Goal: Information Seeking & Learning: Find specific fact

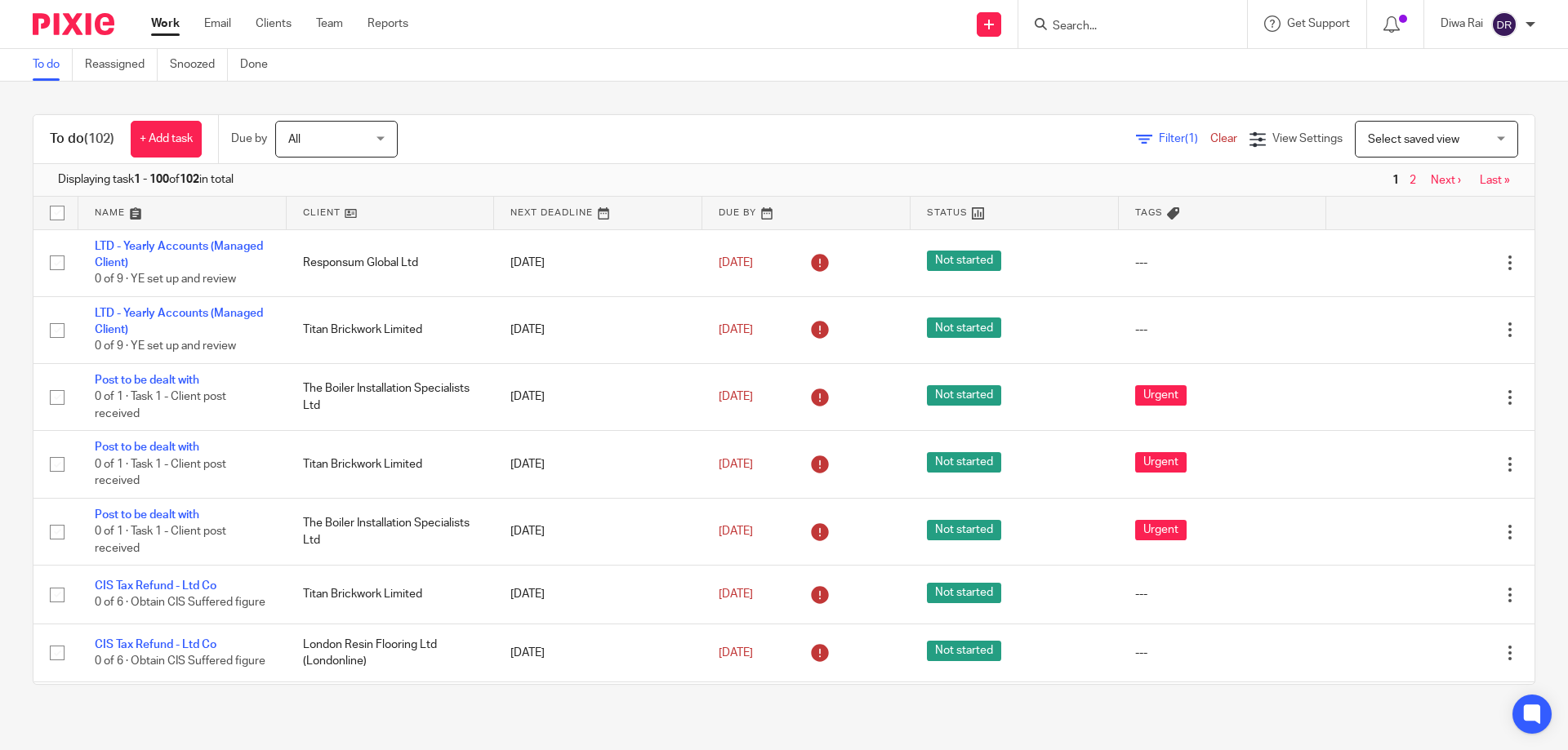
click at [1054, 29] on input "Search" at bounding box center [1124, 26] width 147 height 14
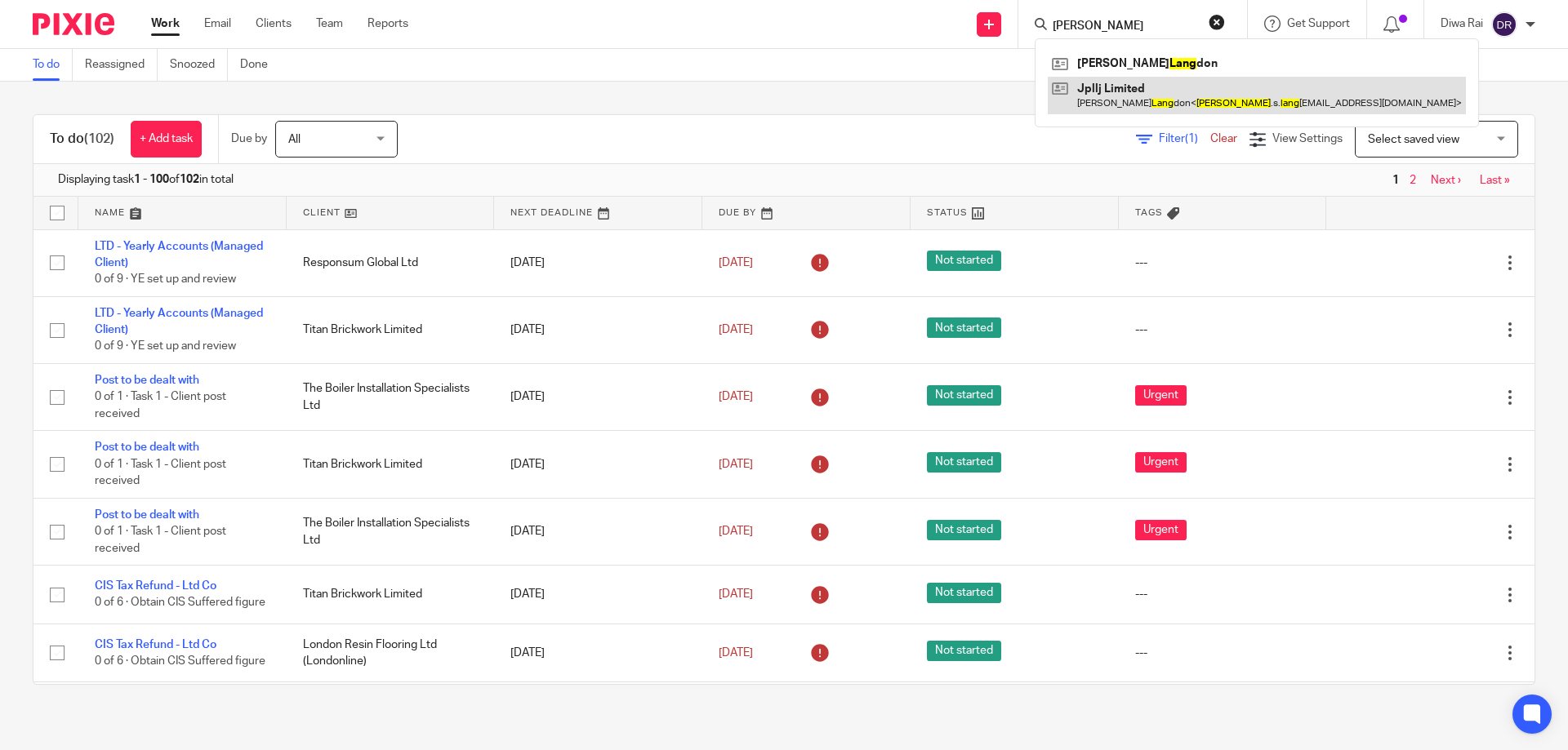
type input "mike lang"
click at [1111, 90] on link at bounding box center [1257, 95] width 418 height 37
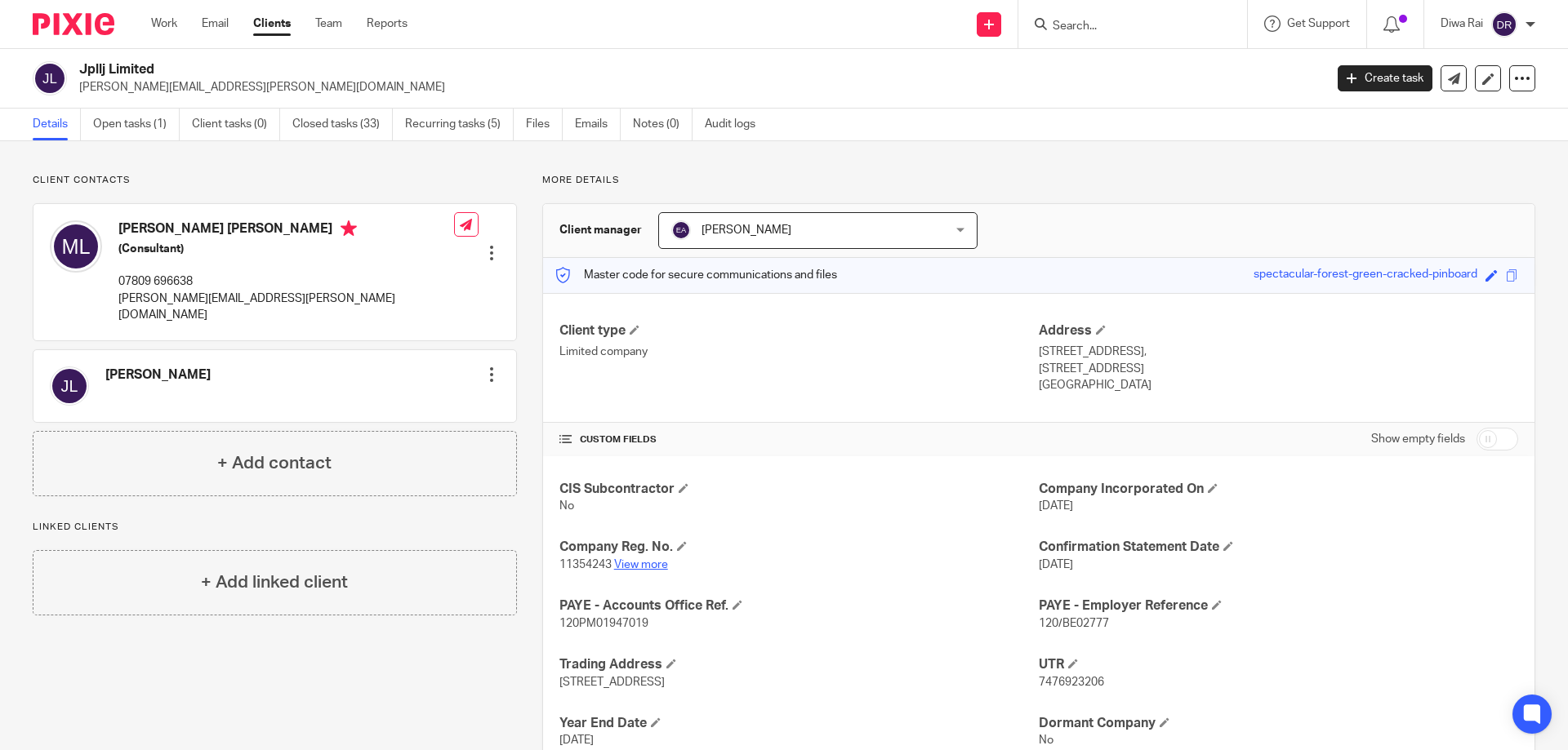
click at [647, 563] on link "View more" at bounding box center [641, 565] width 54 height 12
click at [1096, 30] on input "Search" at bounding box center [1124, 26] width 147 height 14
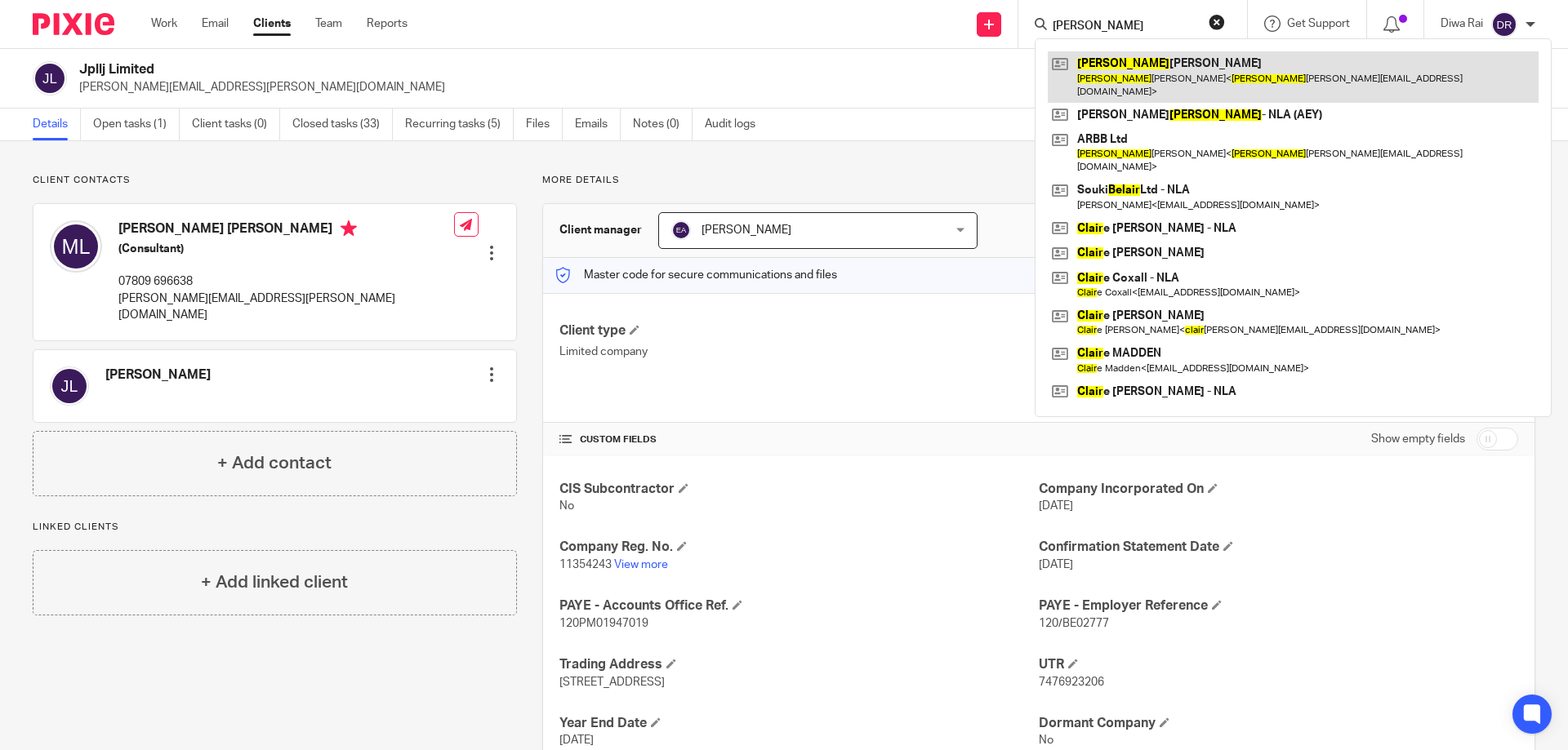
type input "blair"
click at [1131, 62] on link at bounding box center [1293, 77] width 491 height 51
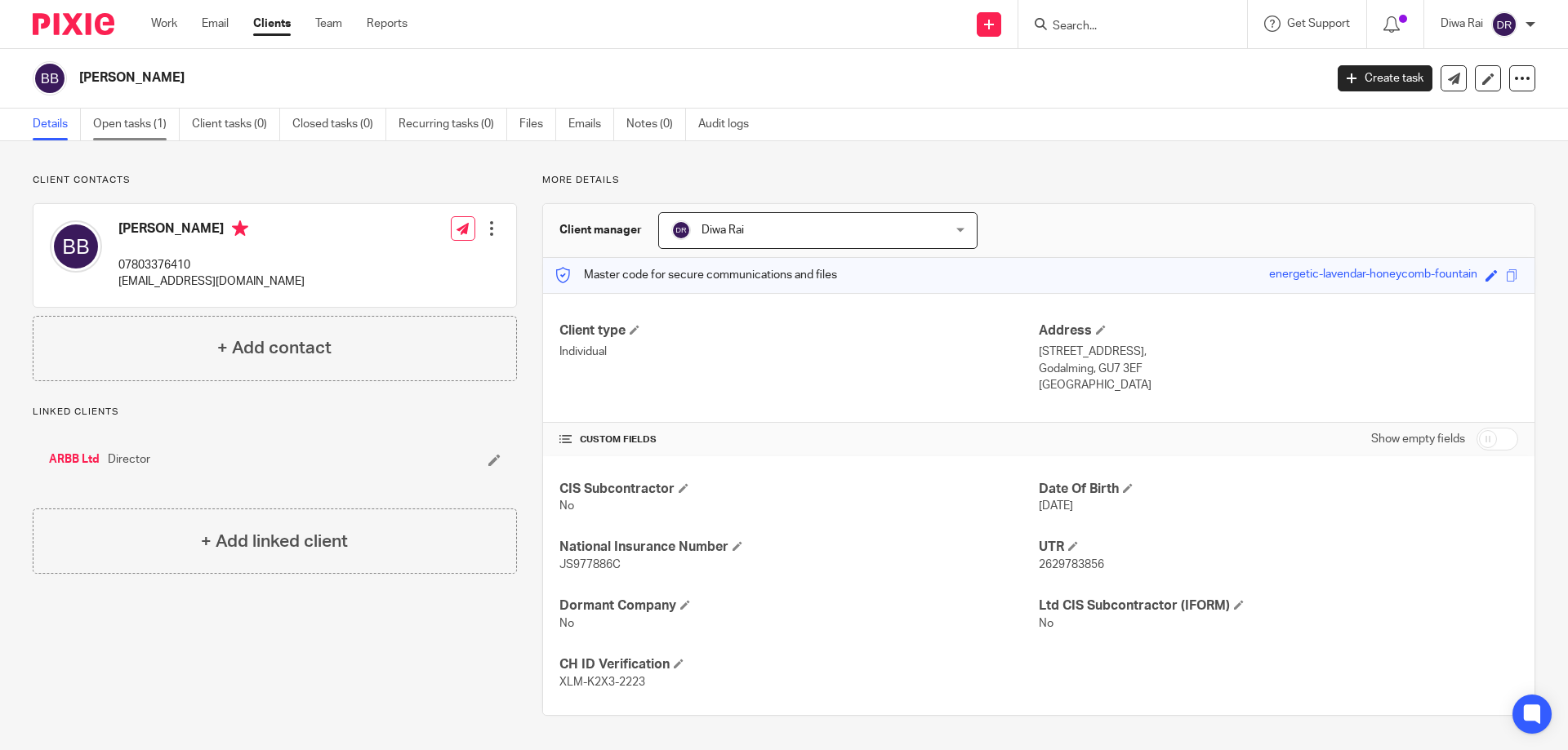
click at [139, 128] on link "Open tasks (1)" at bounding box center [136, 124] width 86 height 32
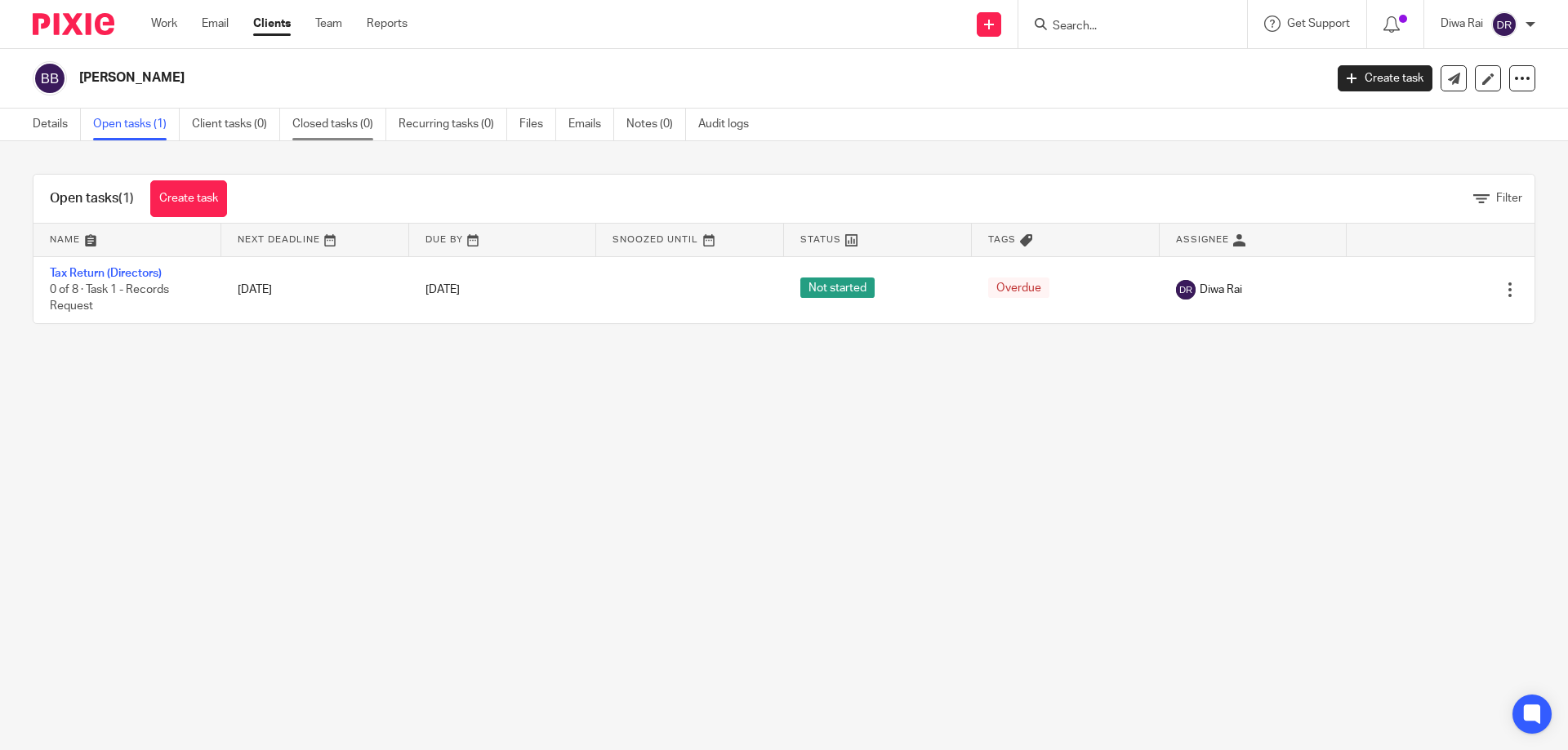
click at [364, 123] on link "Closed tasks (0)" at bounding box center [339, 124] width 94 height 32
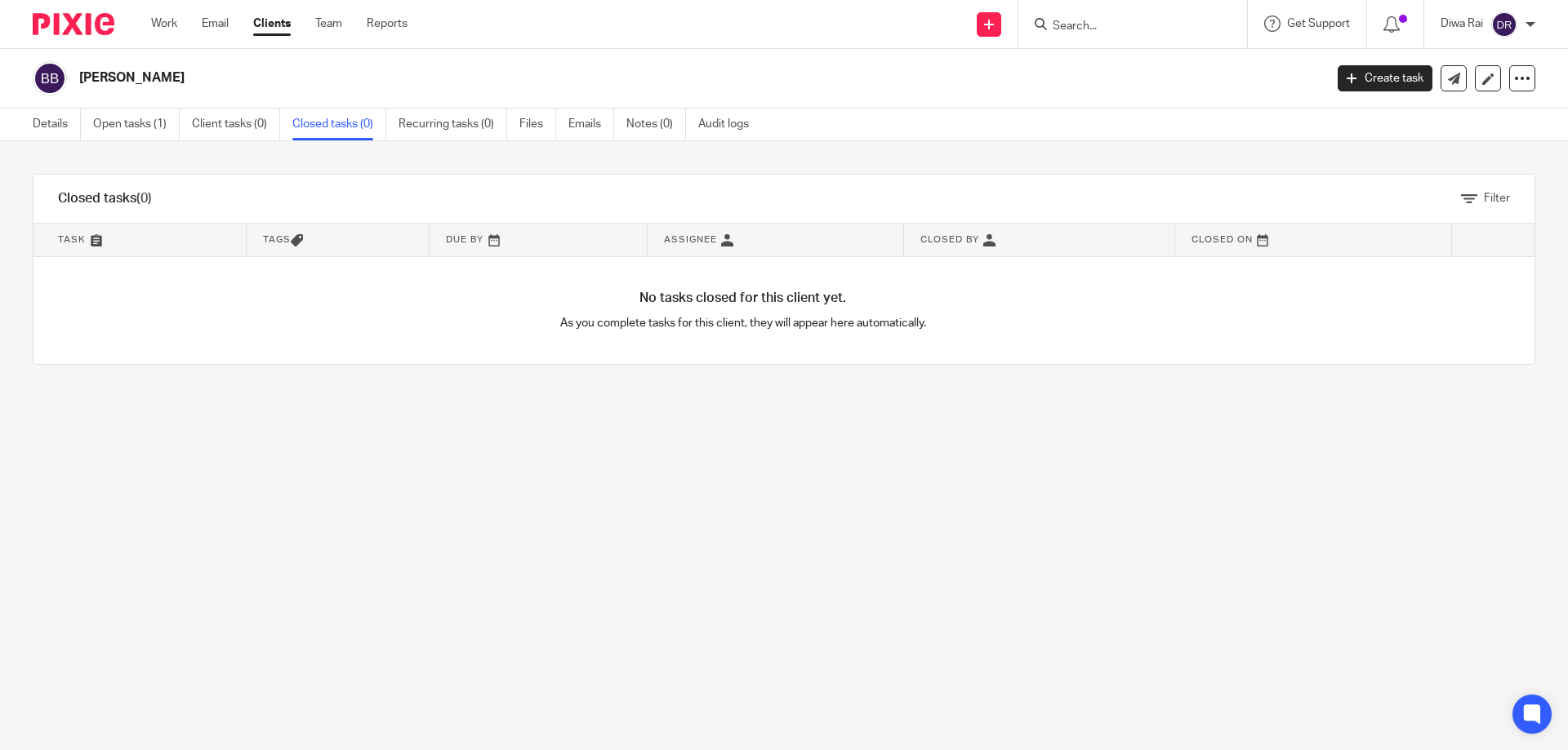
click at [104, 30] on img at bounding box center [73, 24] width 82 height 22
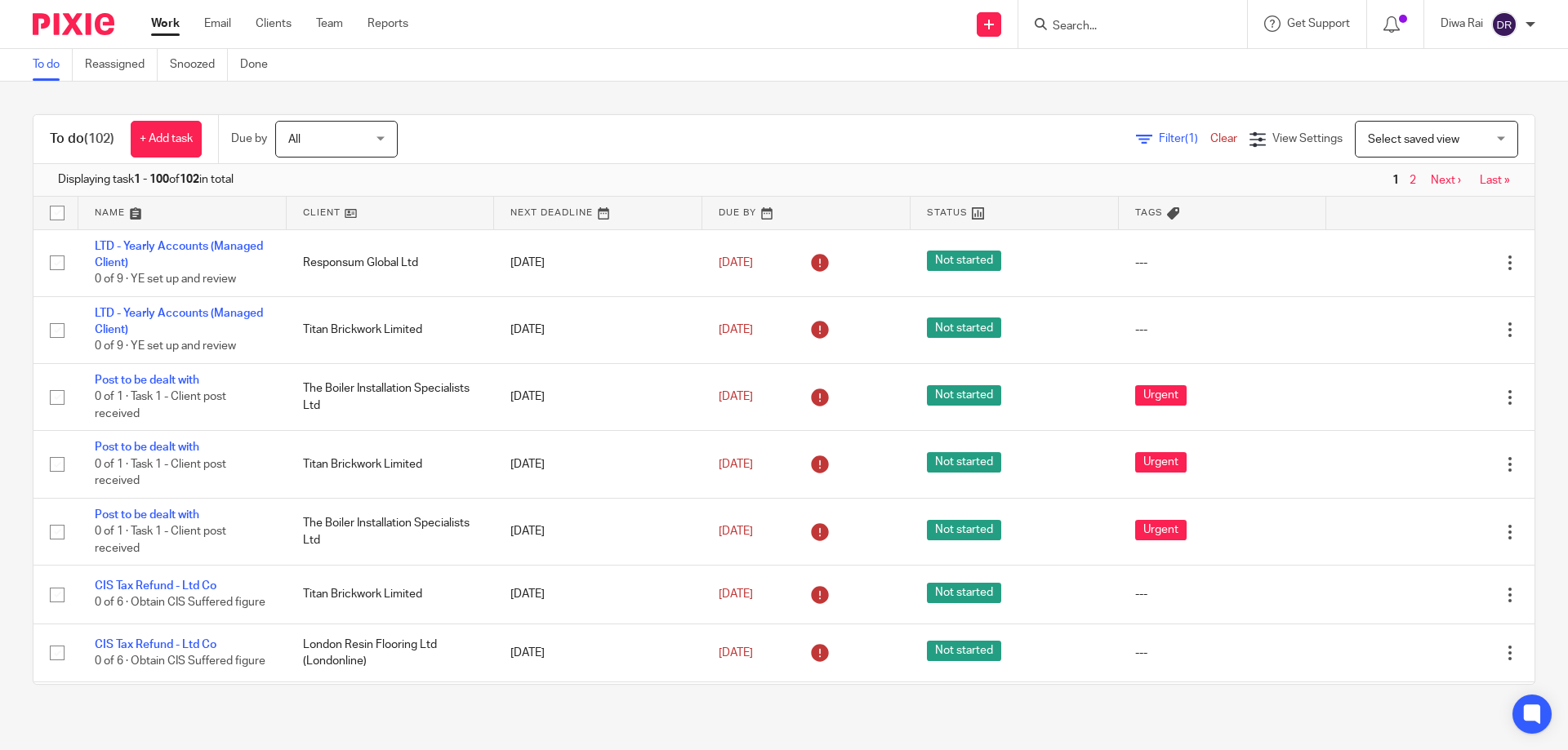
click at [1159, 135] on span "Filter (1)" at bounding box center [1185, 139] width 52 height 12
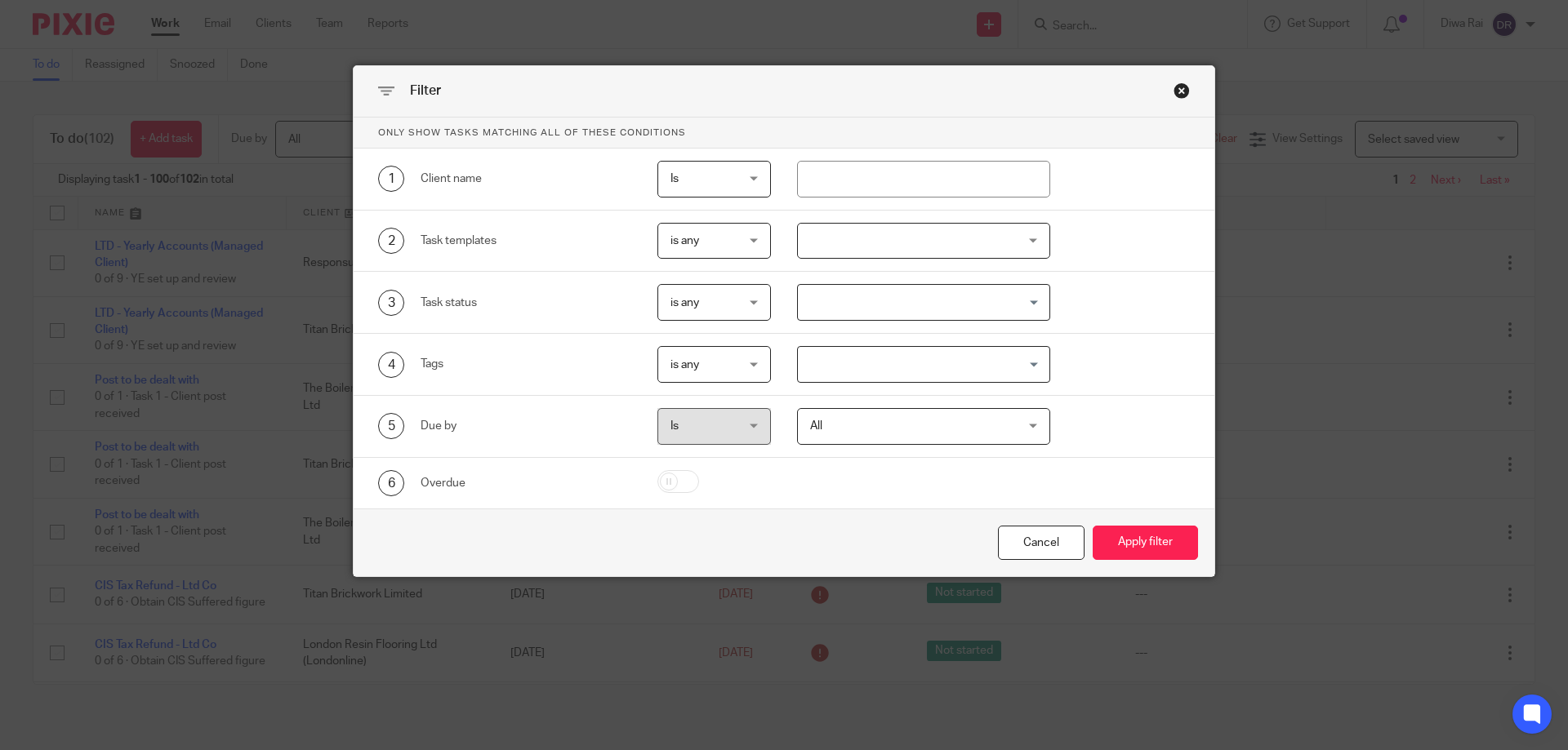
click at [836, 244] on div at bounding box center [924, 241] width 254 height 36
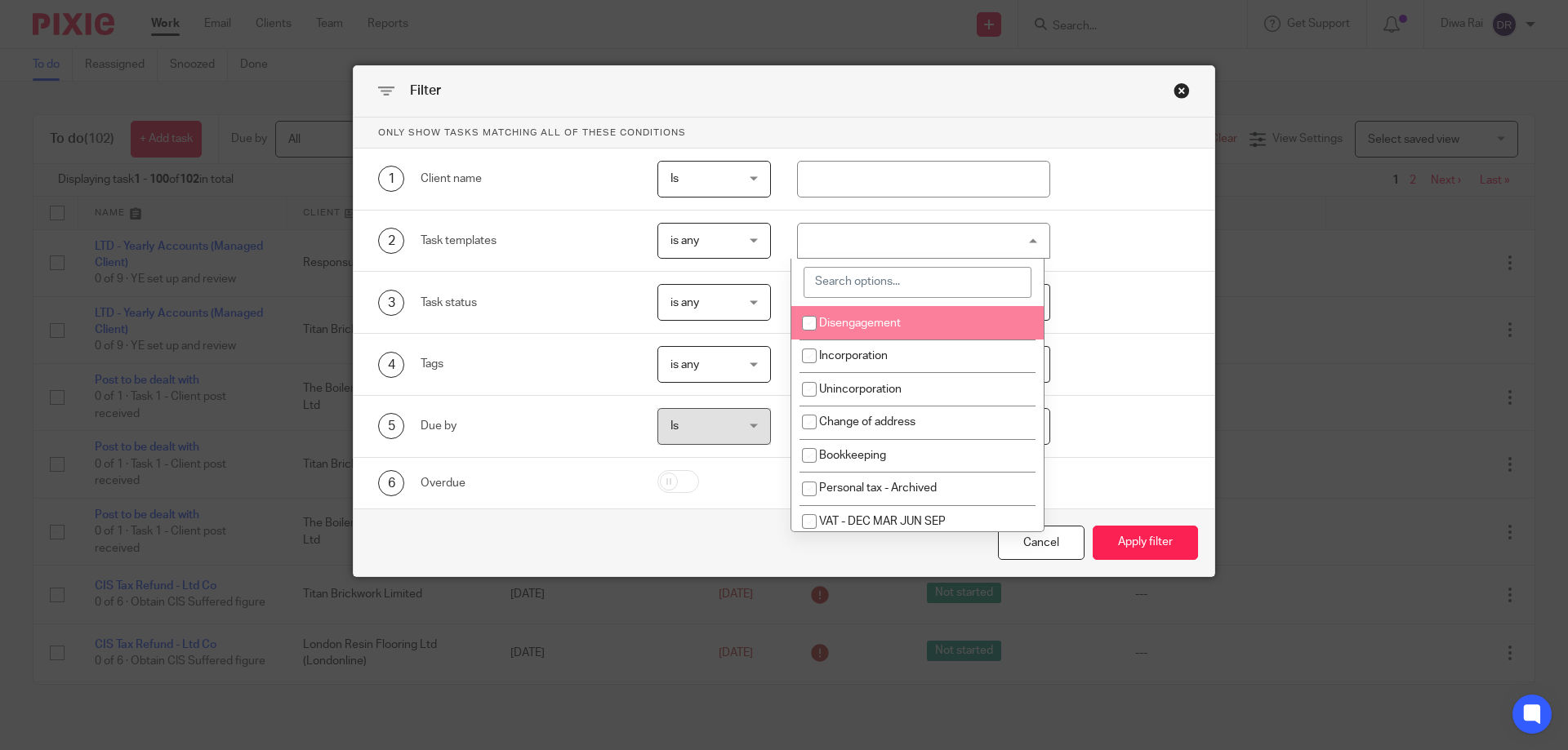
click at [863, 288] on input "search" at bounding box center [917, 282] width 228 height 31
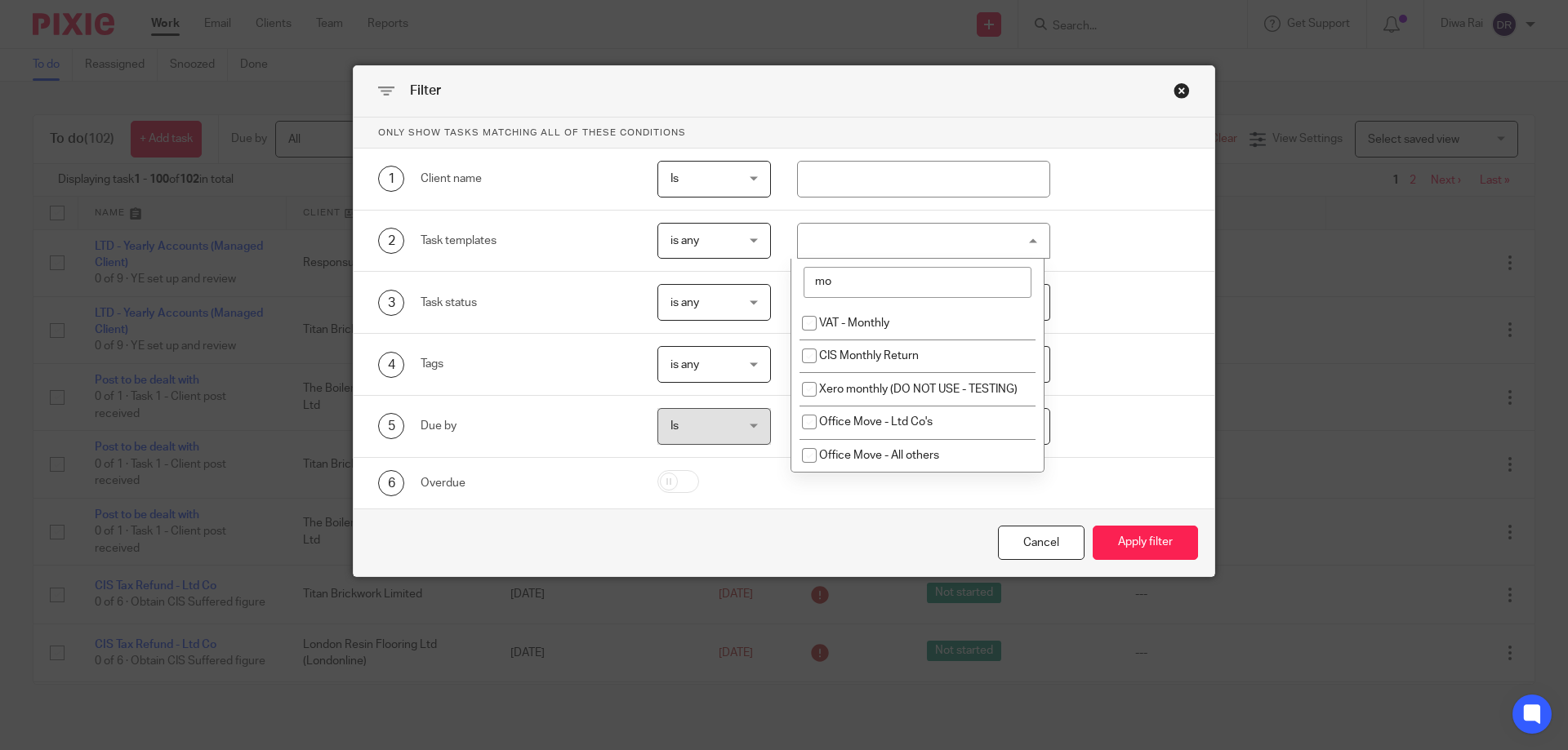
type input "m"
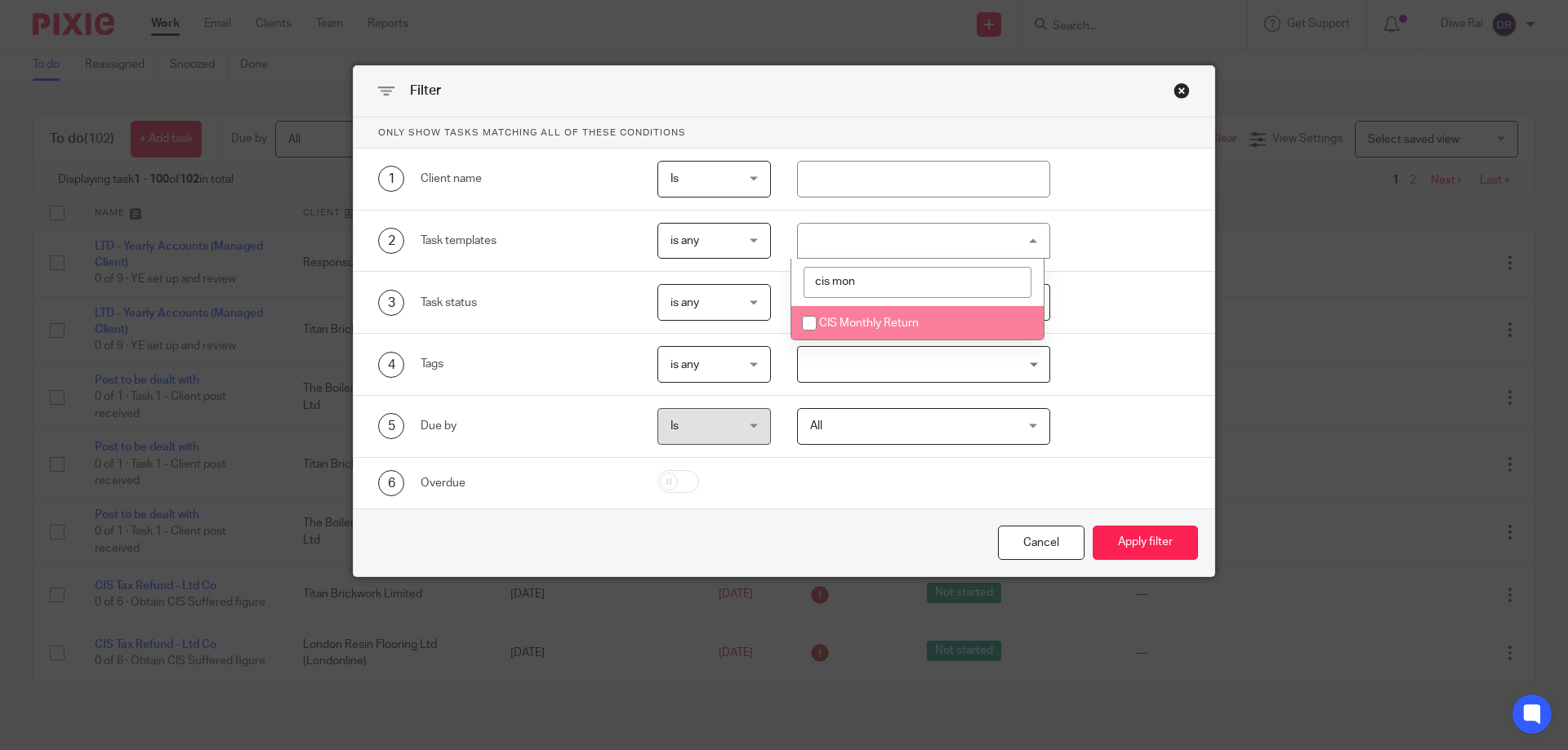
type input "cis mon"
click at [811, 331] on input "checkbox" at bounding box center [809, 323] width 31 height 31
checkbox input "true"
click at [872, 424] on span "All" at bounding box center [906, 426] width 192 height 35
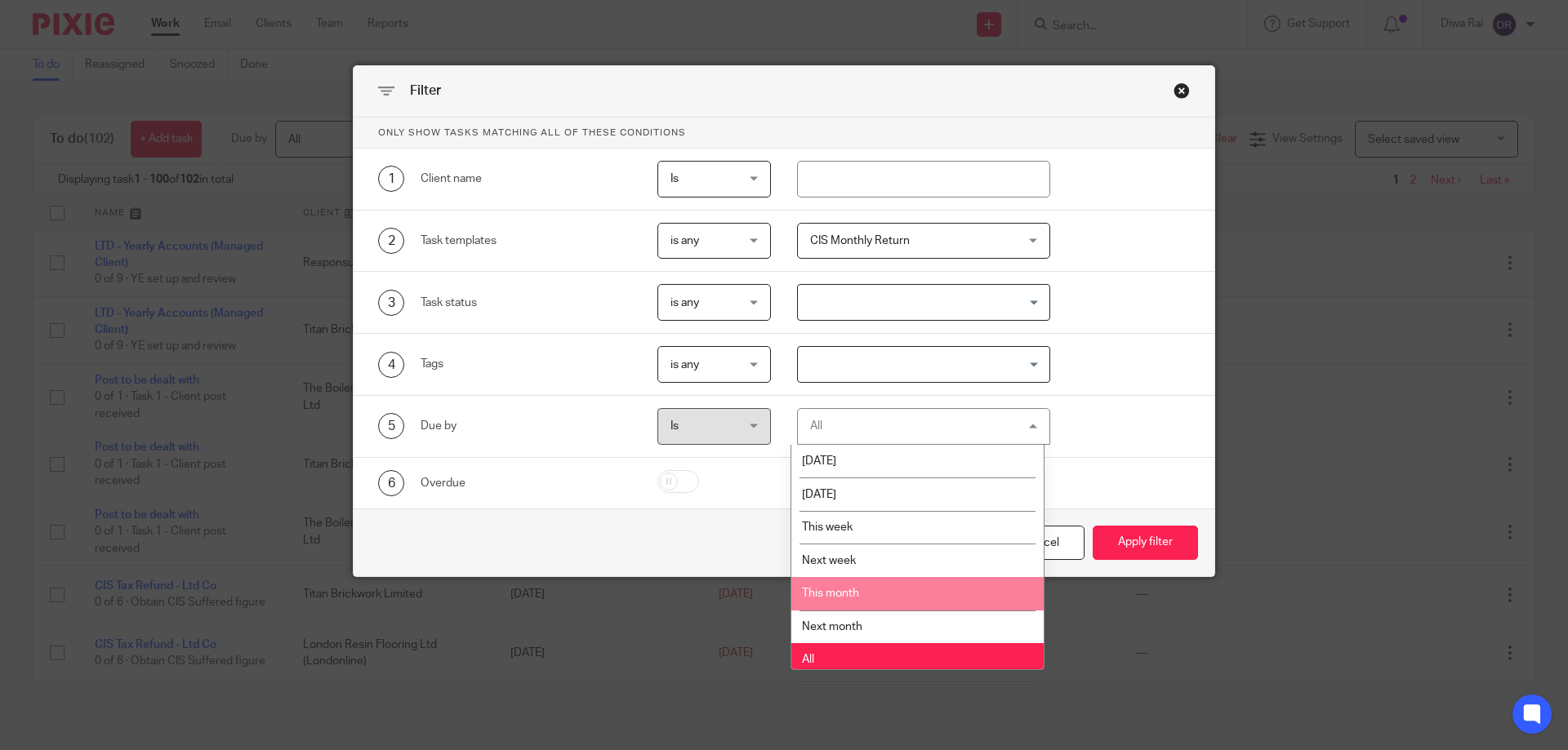
click at [905, 586] on li "This month" at bounding box center [918, 593] width 253 height 34
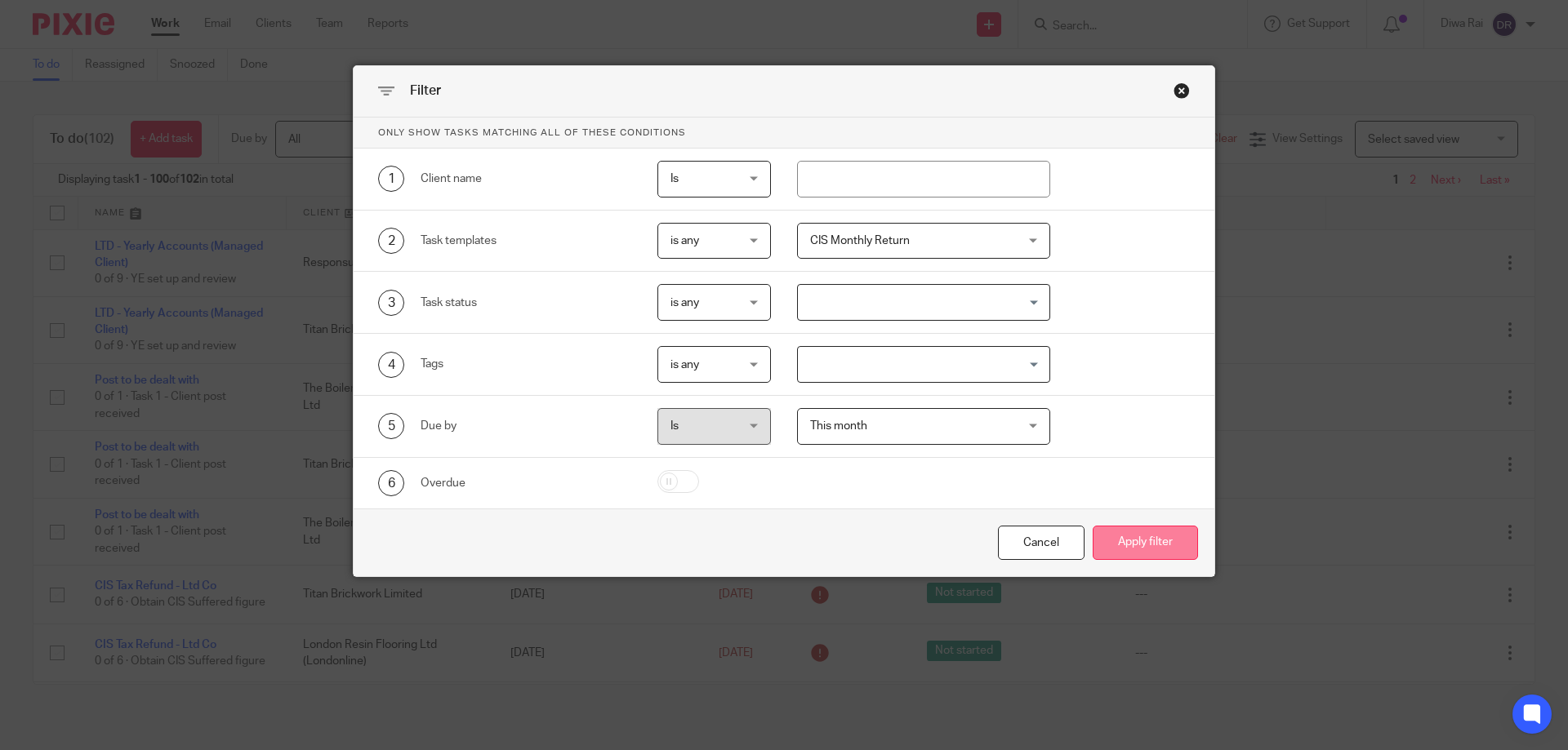
click at [1129, 544] on button "Apply filter" at bounding box center [1145, 543] width 106 height 36
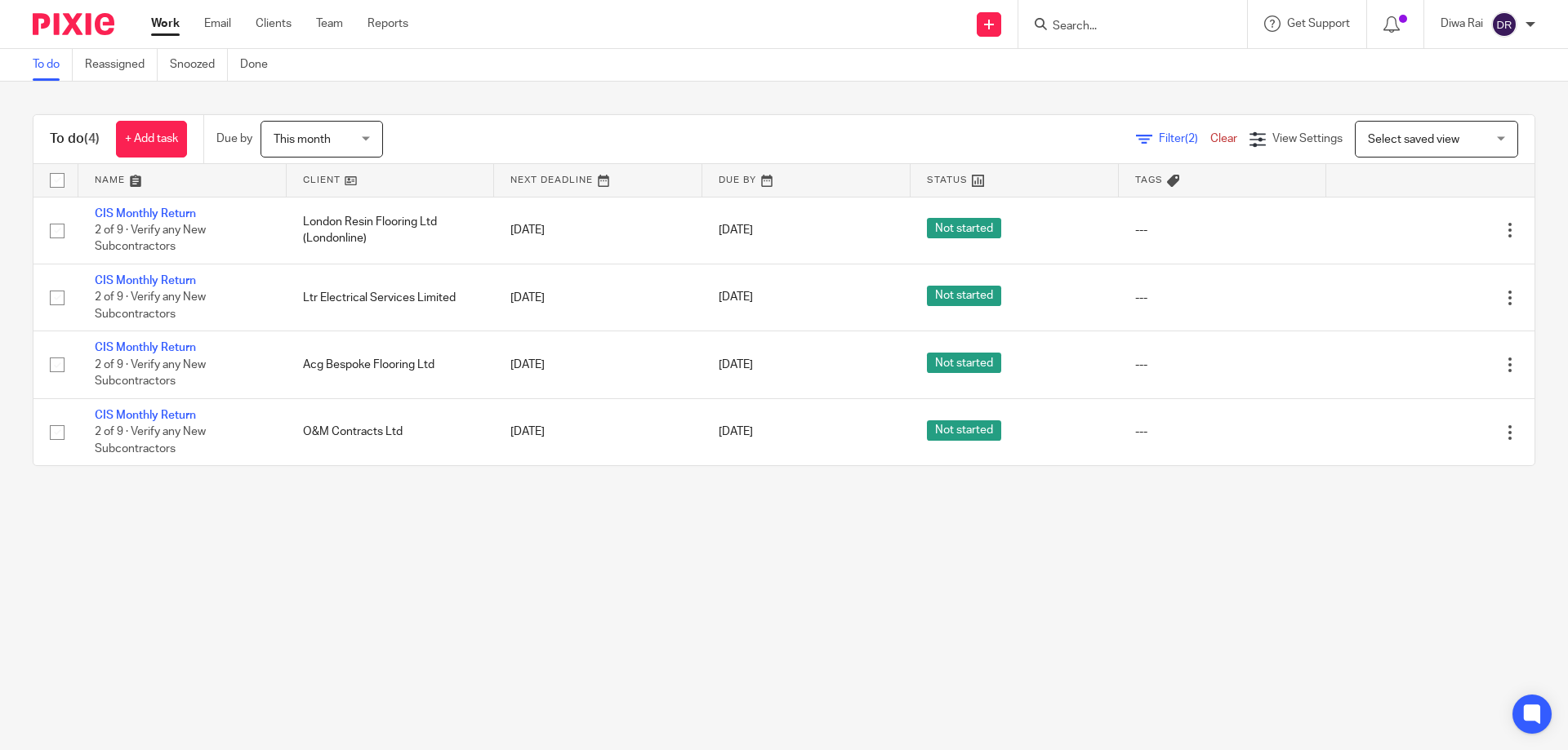
click at [1152, 25] on input "Search" at bounding box center [1124, 26] width 147 height 14
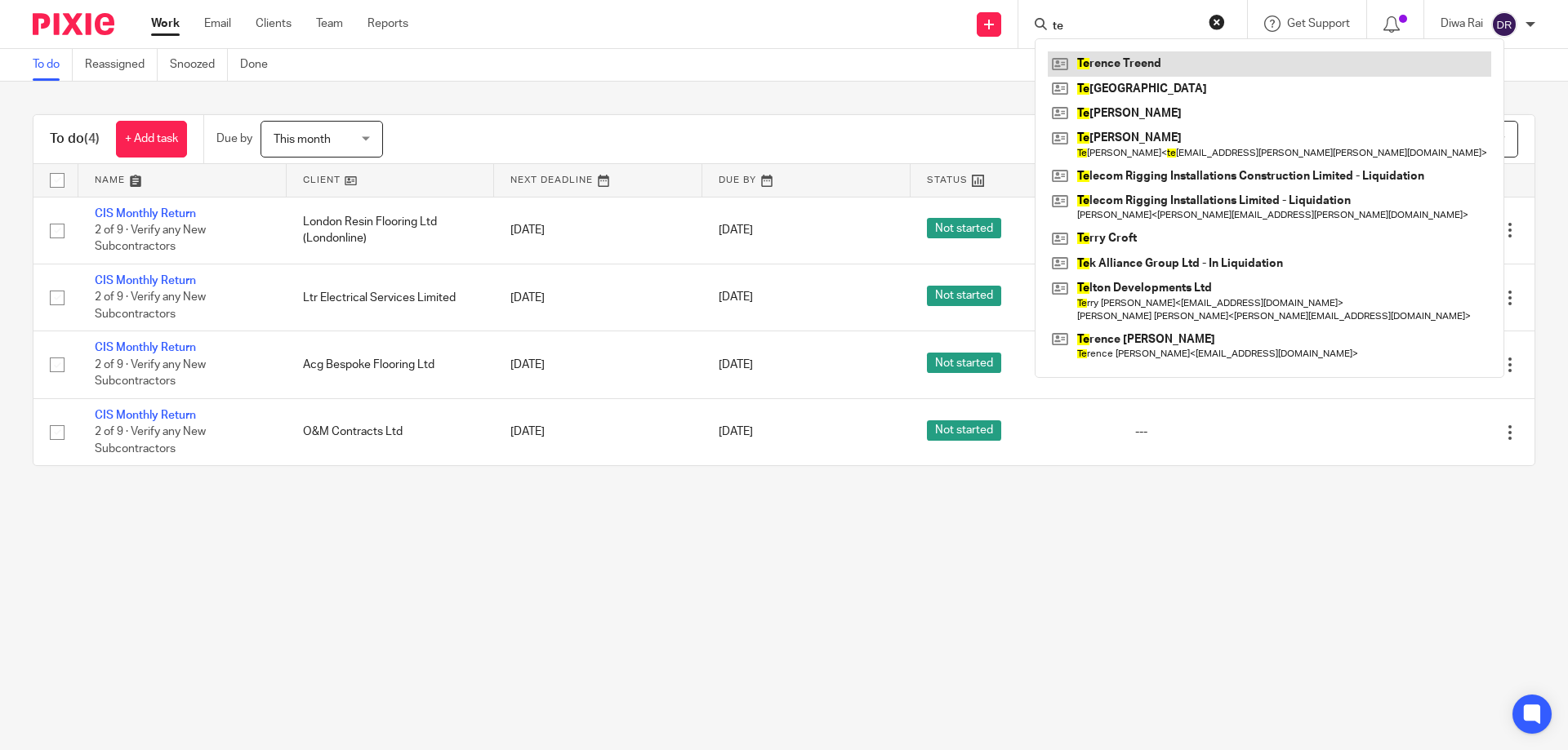
type input "te"
click at [1164, 58] on link at bounding box center [1270, 64] width 444 height 25
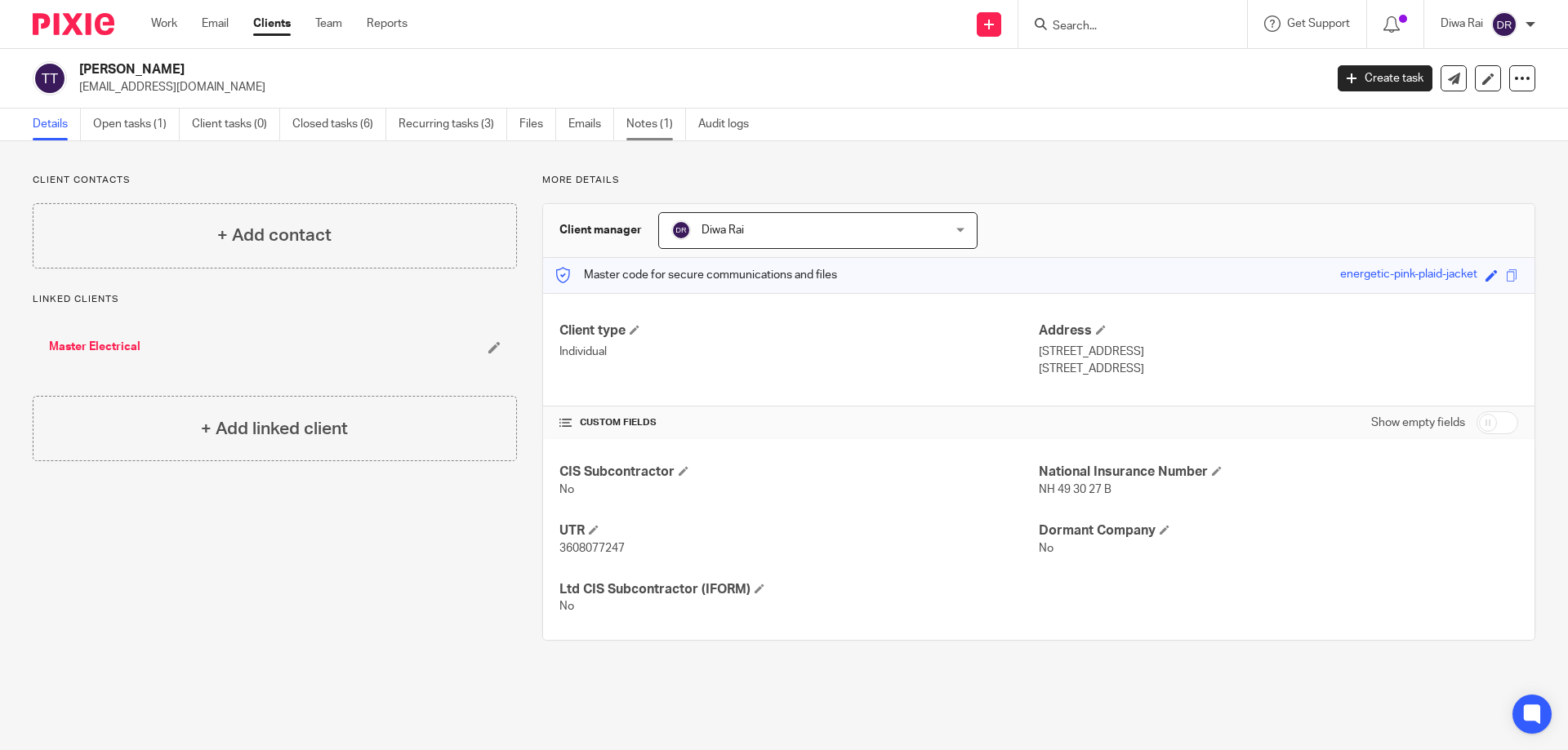
click at [658, 124] on link "Notes (1)" at bounding box center [656, 124] width 60 height 32
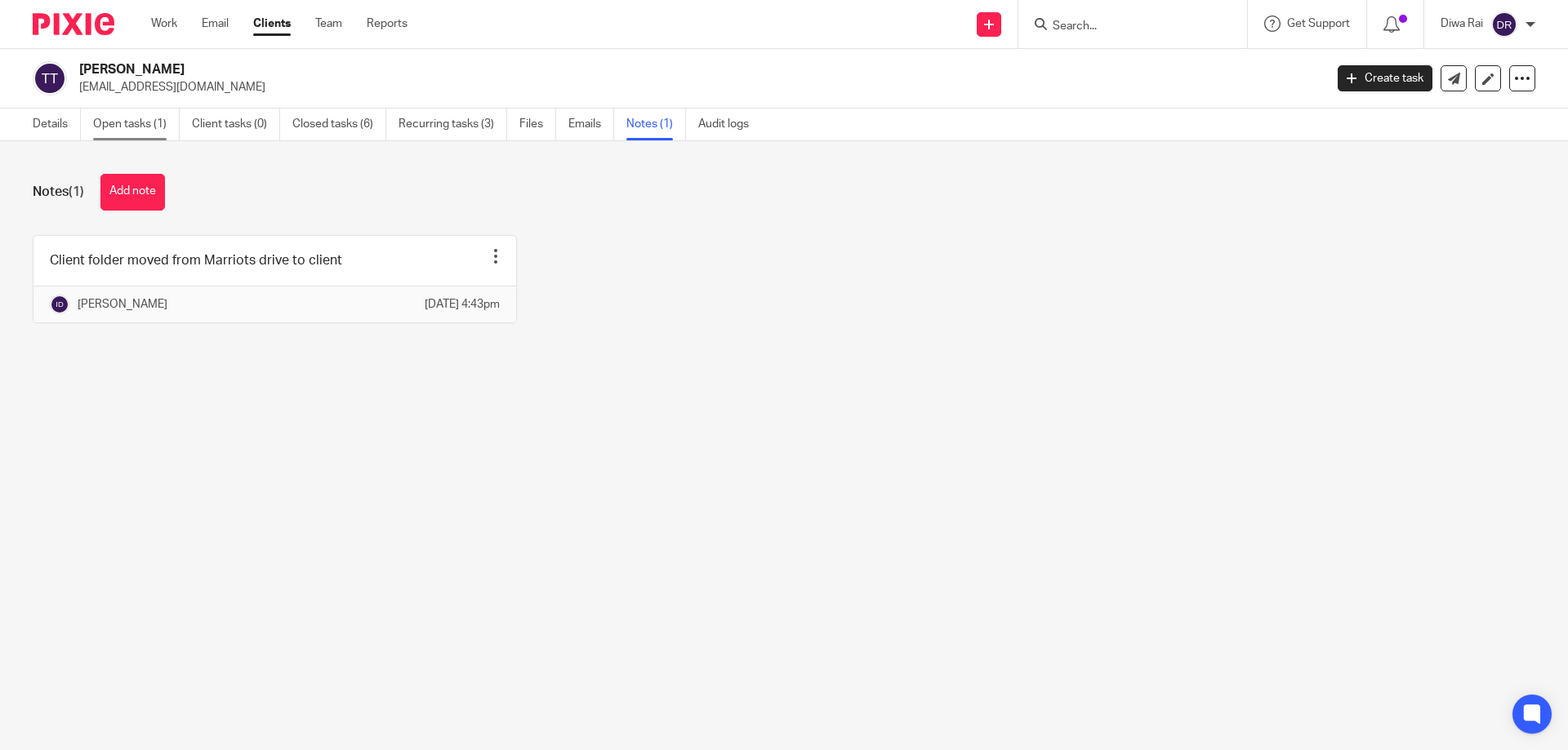
click at [150, 128] on link "Open tasks (1)" at bounding box center [136, 124] width 86 height 32
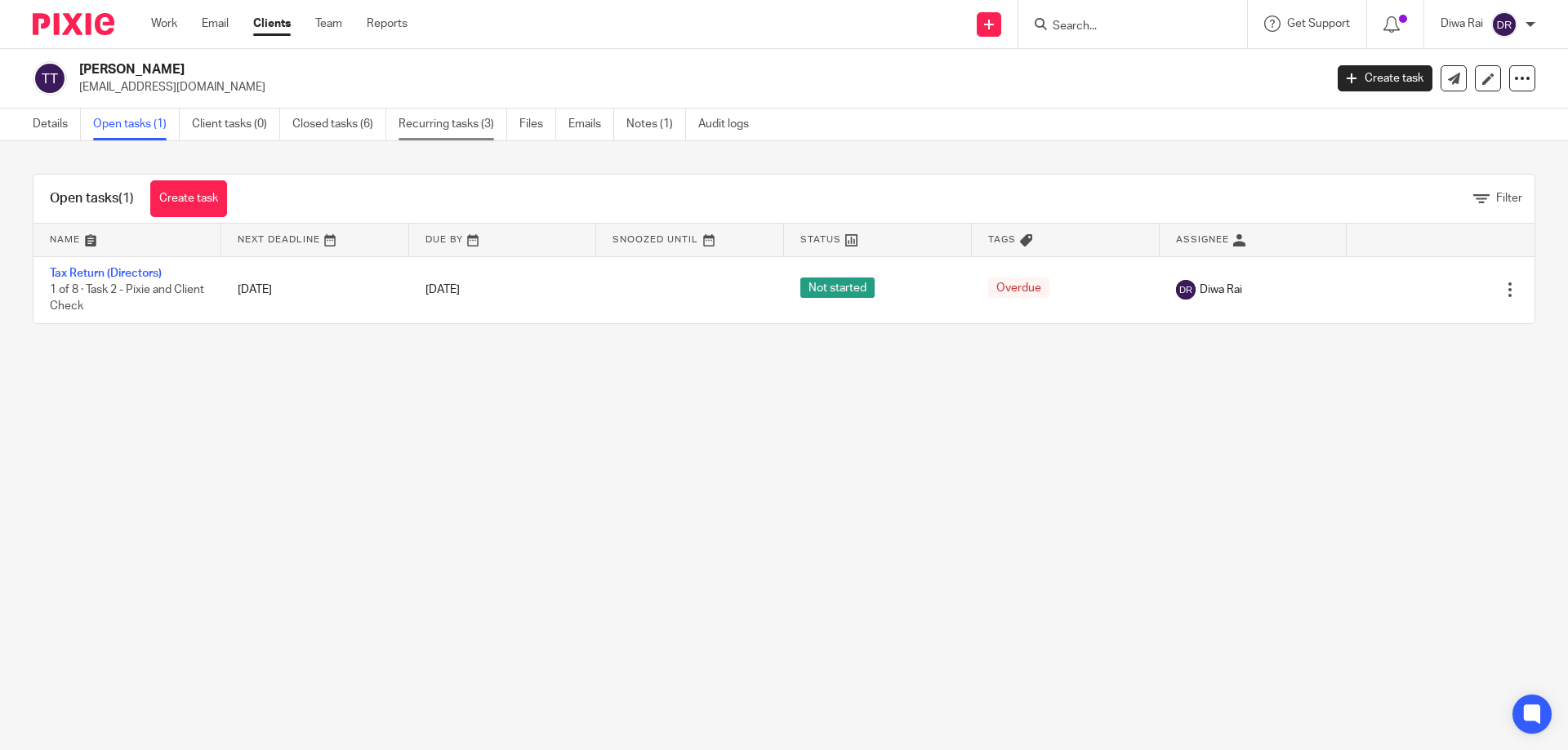
click at [471, 126] on link "Recurring tasks (3)" at bounding box center [453, 124] width 109 height 32
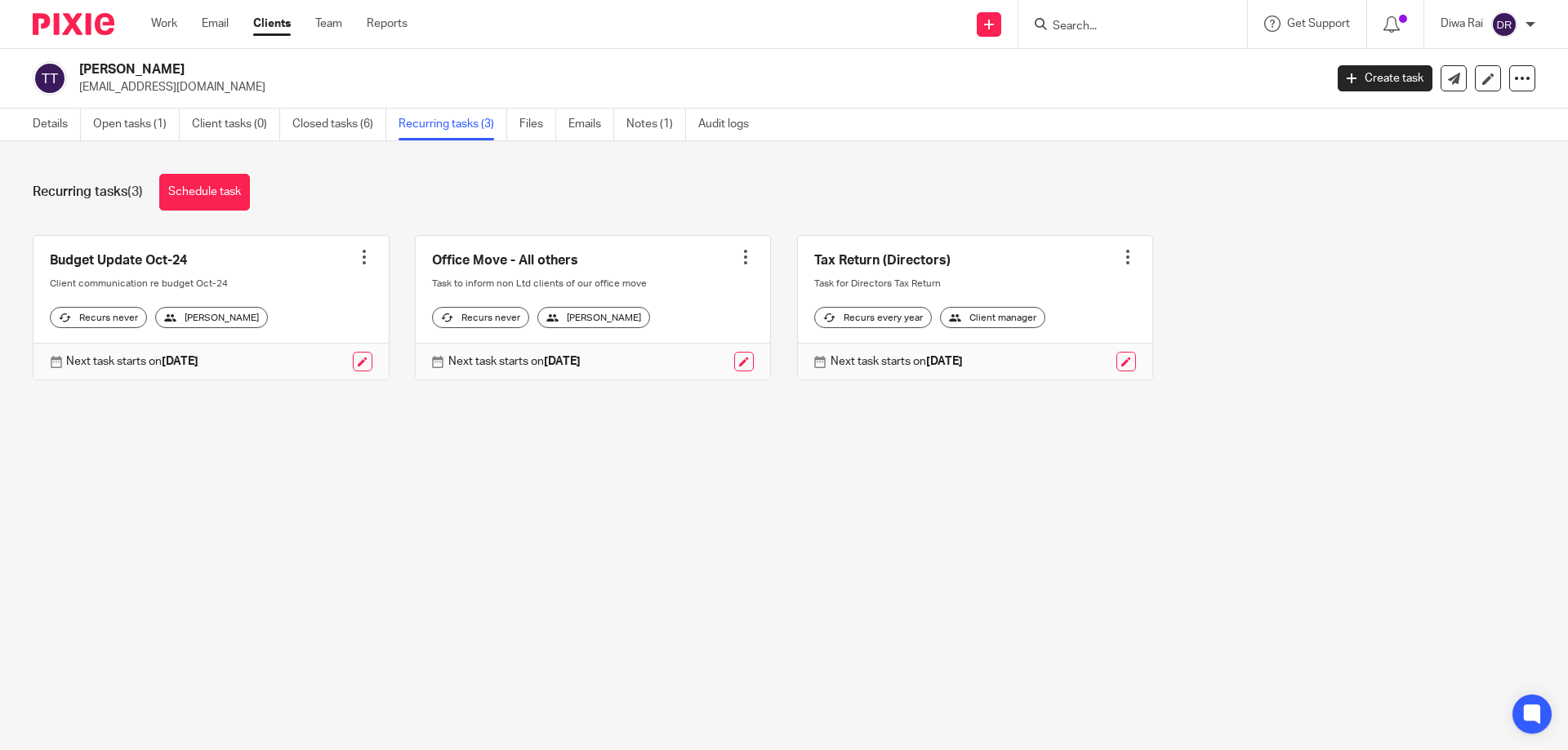
click at [1075, 9] on div at bounding box center [1133, 24] width 229 height 48
click at [1078, 15] on form at bounding box center [1138, 23] width 174 height 20
click at [1077, 26] on input "Search" at bounding box center [1124, 26] width 147 height 14
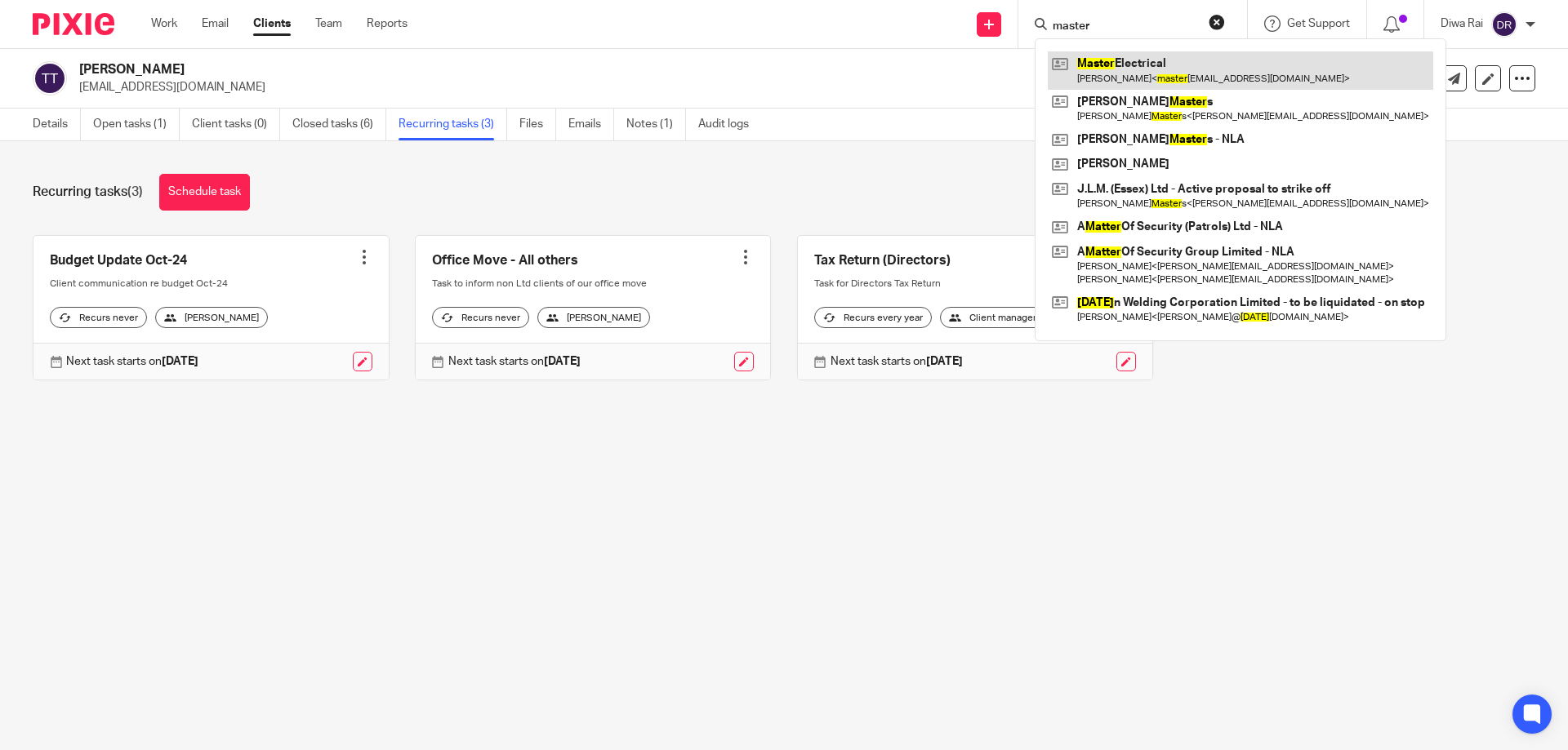
type input "master"
click at [1109, 58] on link at bounding box center [1240, 70] width 385 height 37
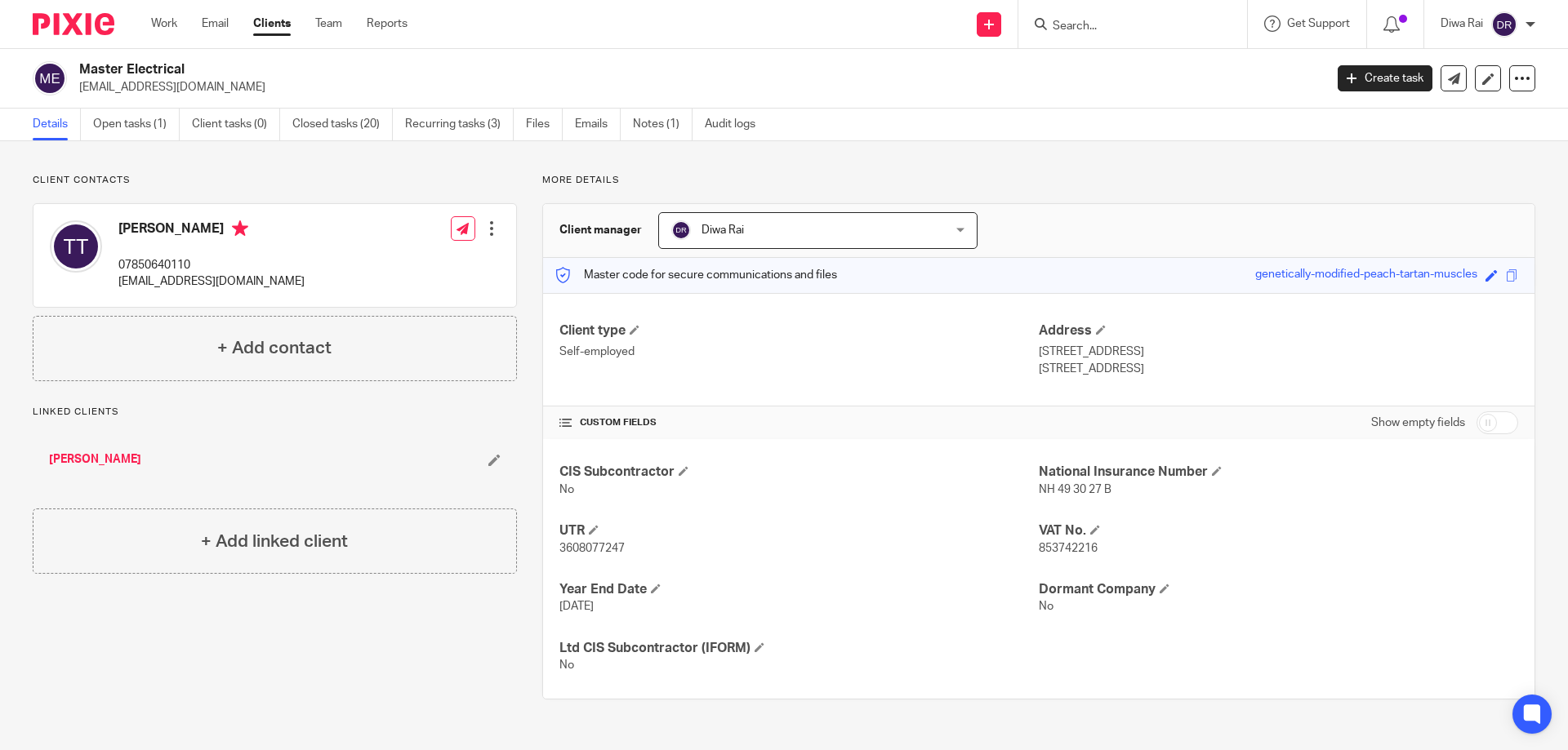
click at [1083, 544] on span "853742216" at bounding box center [1067, 548] width 59 height 12
drag, startPoint x: 1095, startPoint y: 547, endPoint x: 1032, endPoint y: 547, distance: 63.0
click at [1039, 547] on p "853742216" at bounding box center [1278, 548] width 479 height 16
copy span "853742216"
